Goal: Find specific page/section: Find specific page/section

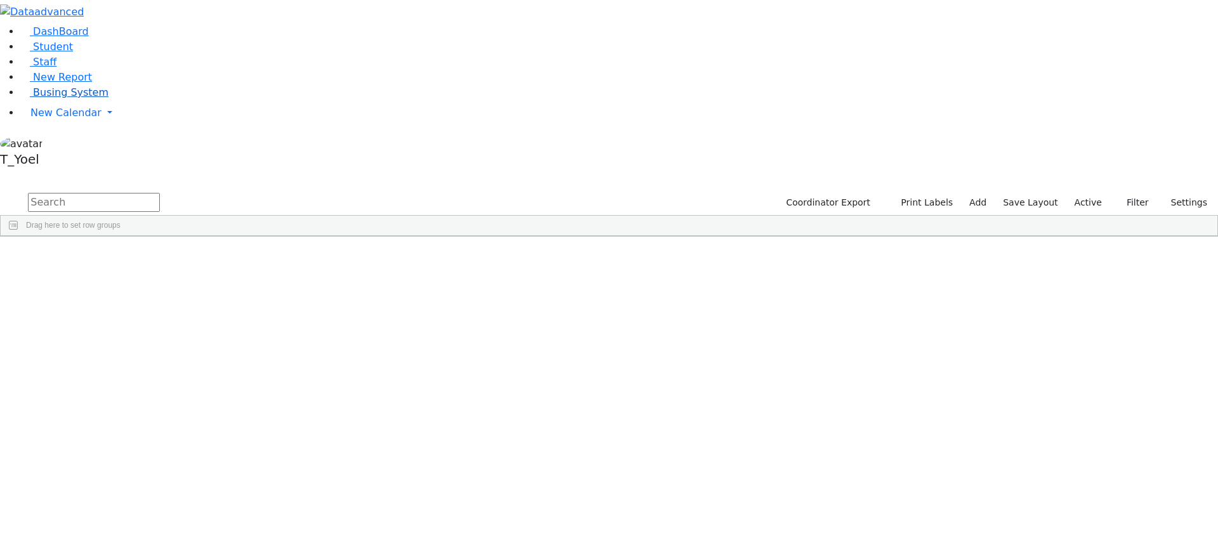
click at [82, 98] on span "Busing System" at bounding box center [70, 92] width 75 height 12
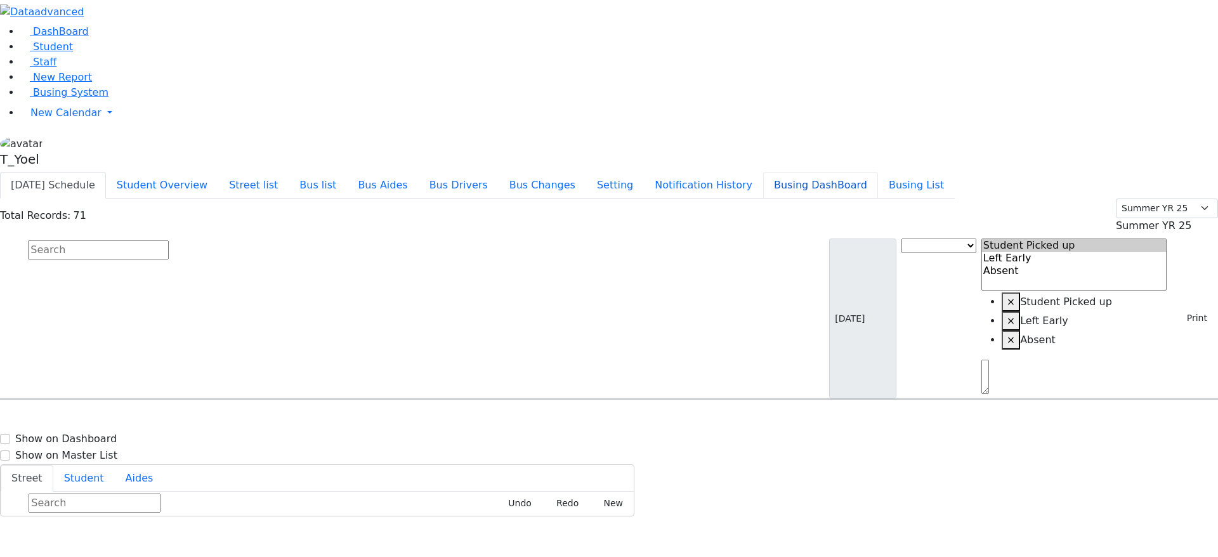
click at [867, 172] on button "Busing DashBoard" at bounding box center [820, 185] width 115 height 27
click at [57, 98] on span "Busing System" at bounding box center [70, 92] width 75 height 12
click at [876, 172] on button "Busing DashBoard" at bounding box center [820, 185] width 115 height 27
